Goal: Complete application form

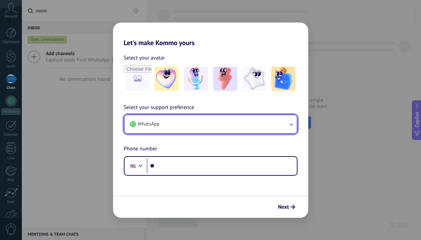
click at [290, 121] on icon "button" at bounding box center [291, 124] width 7 height 7
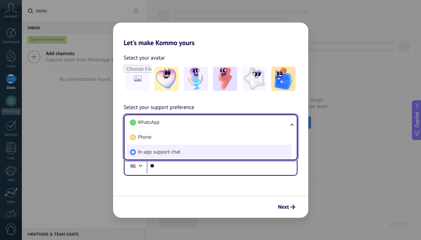
click at [228, 153] on li "In-app support chat" at bounding box center [209, 152] width 164 height 15
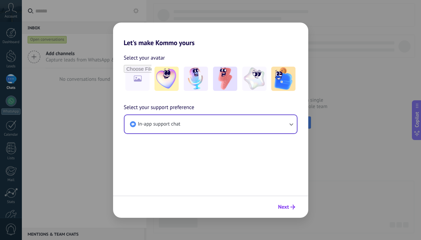
click at [287, 206] on span "Next" at bounding box center [283, 207] width 11 height 5
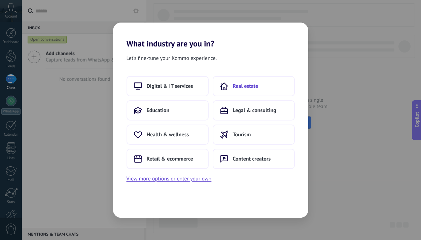
click at [241, 84] on span "Real estate" at bounding box center [246, 86] width 26 height 7
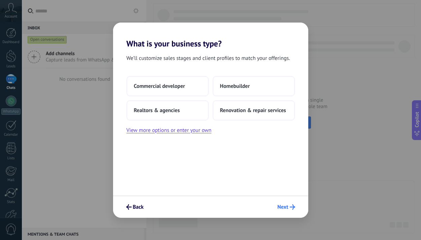
click at [289, 210] on button "Next" at bounding box center [287, 206] width 24 height 11
click at [288, 207] on span "Next" at bounding box center [283, 207] width 11 height 5
click at [187, 86] on button "Commercial developer" at bounding box center [168, 86] width 82 height 20
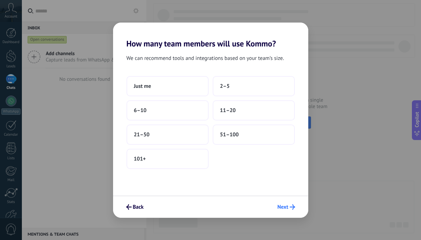
click at [287, 205] on span "Next" at bounding box center [283, 207] width 11 height 5
click at [135, 205] on span "Back" at bounding box center [138, 207] width 11 height 5
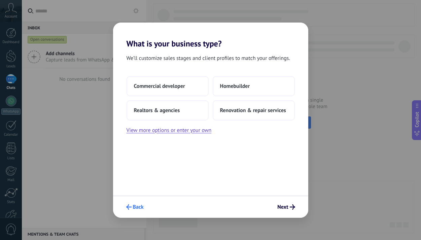
click at [136, 206] on span "Back" at bounding box center [138, 207] width 11 height 5
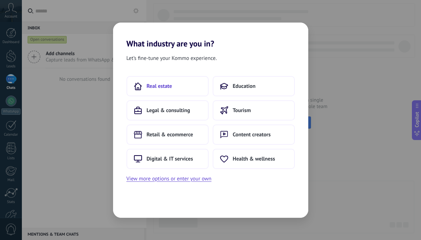
click at [164, 87] on span "Real estate" at bounding box center [160, 86] width 26 height 7
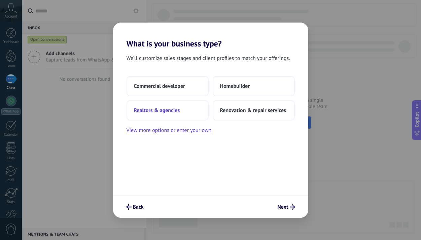
click at [172, 112] on span "Realtors & agencies" at bounding box center [157, 110] width 46 height 7
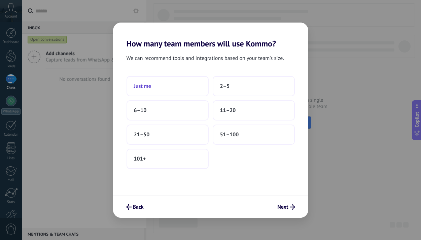
click at [183, 83] on button "Just me" at bounding box center [168, 86] width 82 height 20
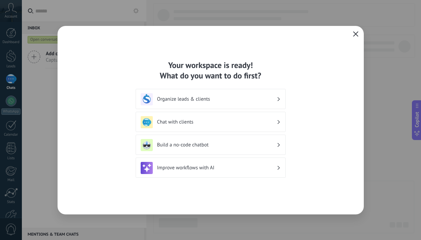
click at [355, 34] on icon "button" at bounding box center [355, 33] width 5 height 5
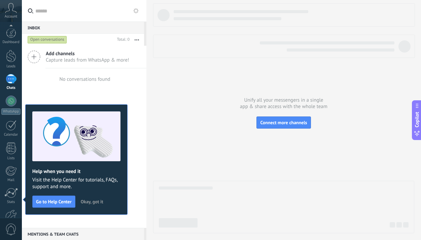
scroll to position [40, 0]
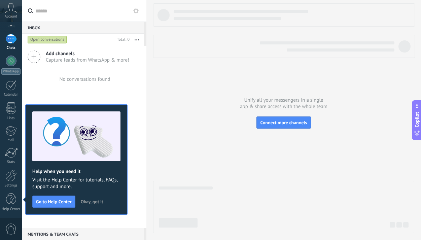
click at [88, 202] on span "Okay, got it" at bounding box center [92, 201] width 23 height 5
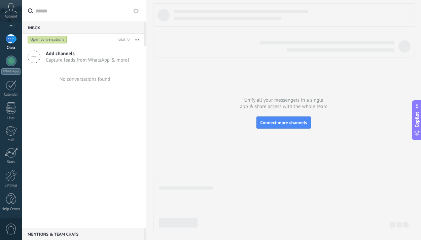
scroll to position [0, 0]
